Goal: Task Accomplishment & Management: Complete application form

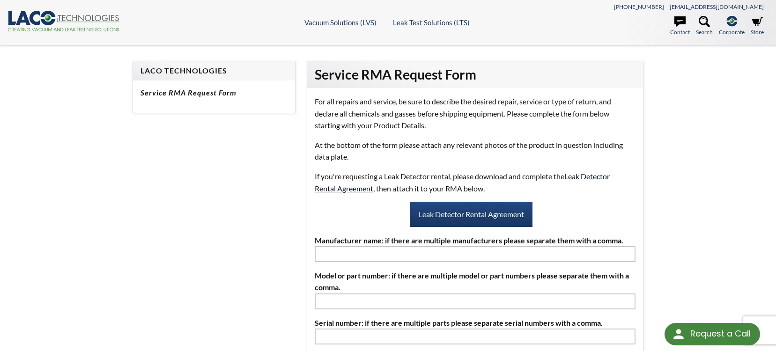
click at [592, 179] on link "Leak Detector Rental Agreement" at bounding box center [462, 182] width 295 height 21
select select "Language Translate Widget"
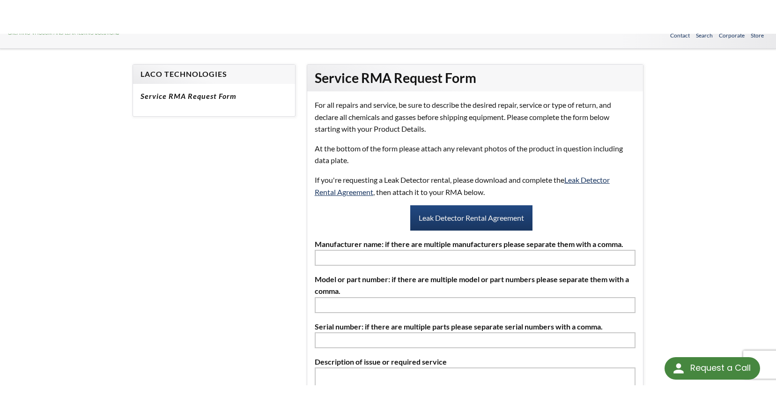
scroll to position [94, 0]
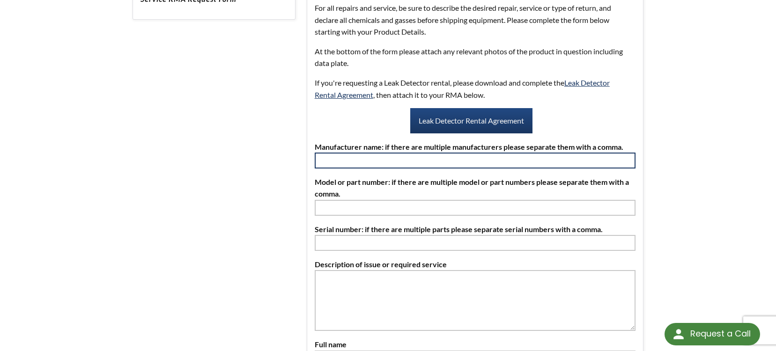
click at [403, 161] on input "text" at bounding box center [475, 161] width 321 height 16
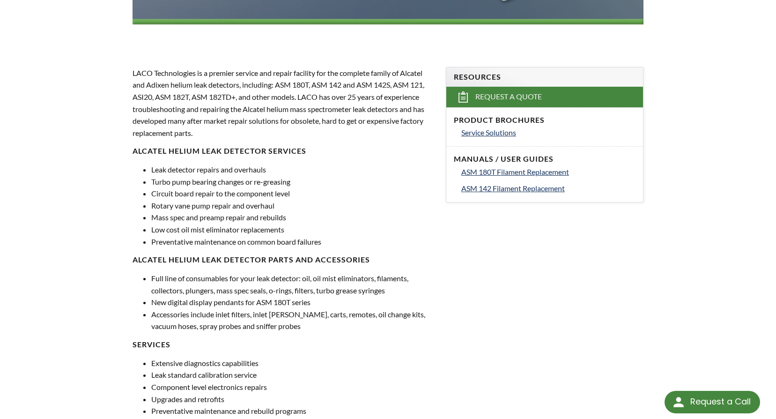
scroll to position [249, 0]
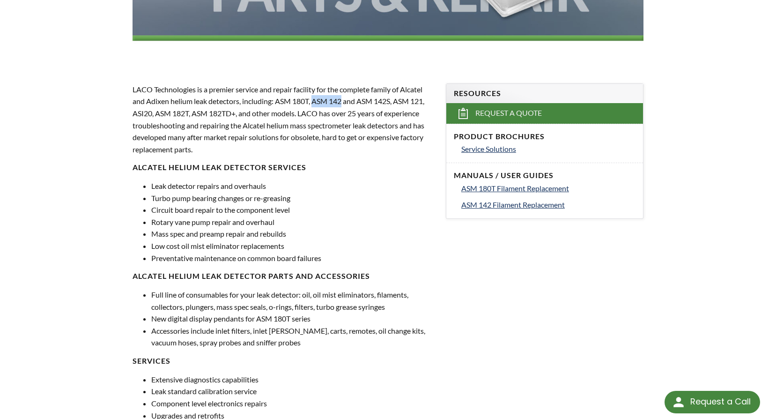
drag, startPoint x: 314, startPoint y: 101, endPoint x: 343, endPoint y: 102, distance: 29.1
click at [343, 102] on p "LACO Technologies is a premier service and repair facility for the complete fam…" at bounding box center [284, 119] width 302 height 72
drag, startPoint x: 343, startPoint y: 102, endPoint x: 268, endPoint y: 84, distance: 77.9
click at [268, 84] on p "LACO Technologies is a premier service and repair facility for the complete fam…" at bounding box center [284, 119] width 302 height 72
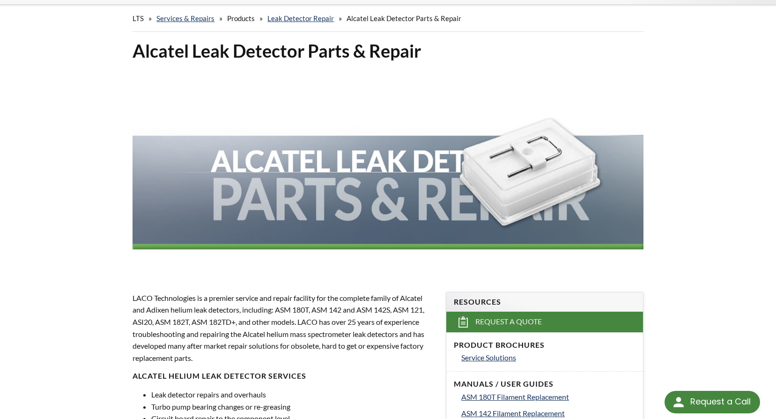
scroll to position [0, 0]
